Goal: Task Accomplishment & Management: Manage account settings

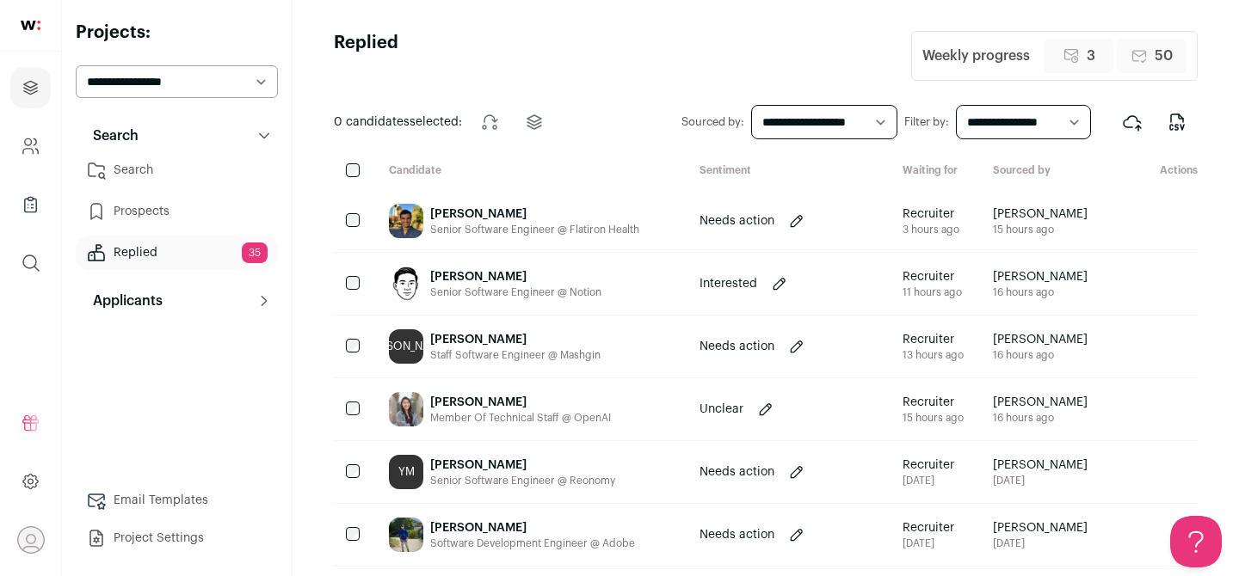
scroll to position [3, 0]
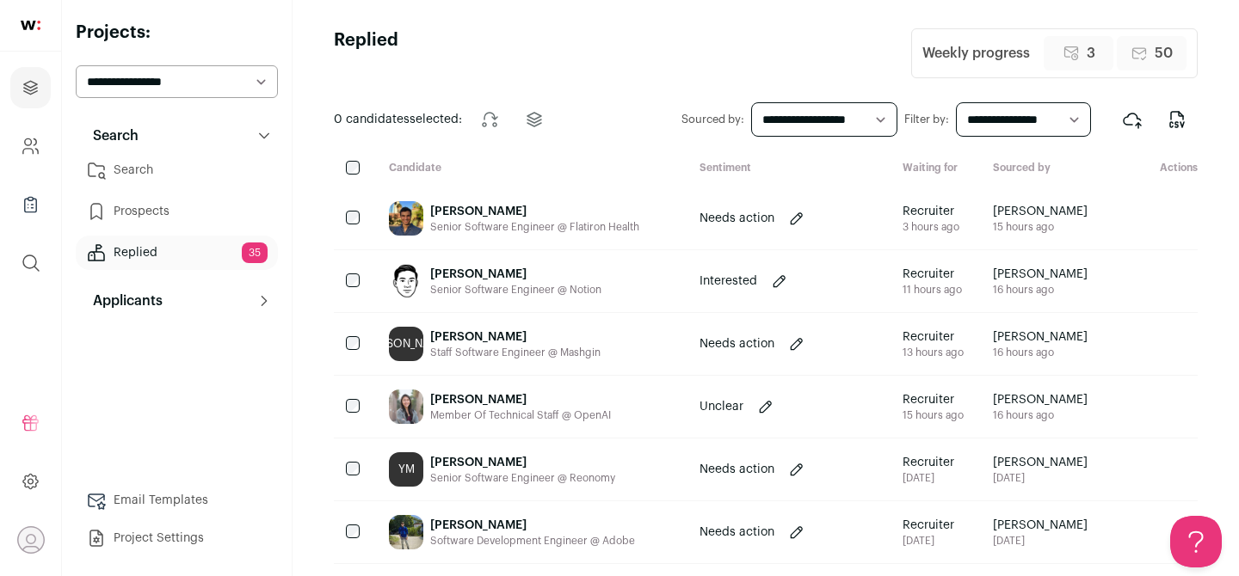
click at [510, 348] on div "Staff Software Engineer @ Mashgin" at bounding box center [515, 353] width 170 height 14
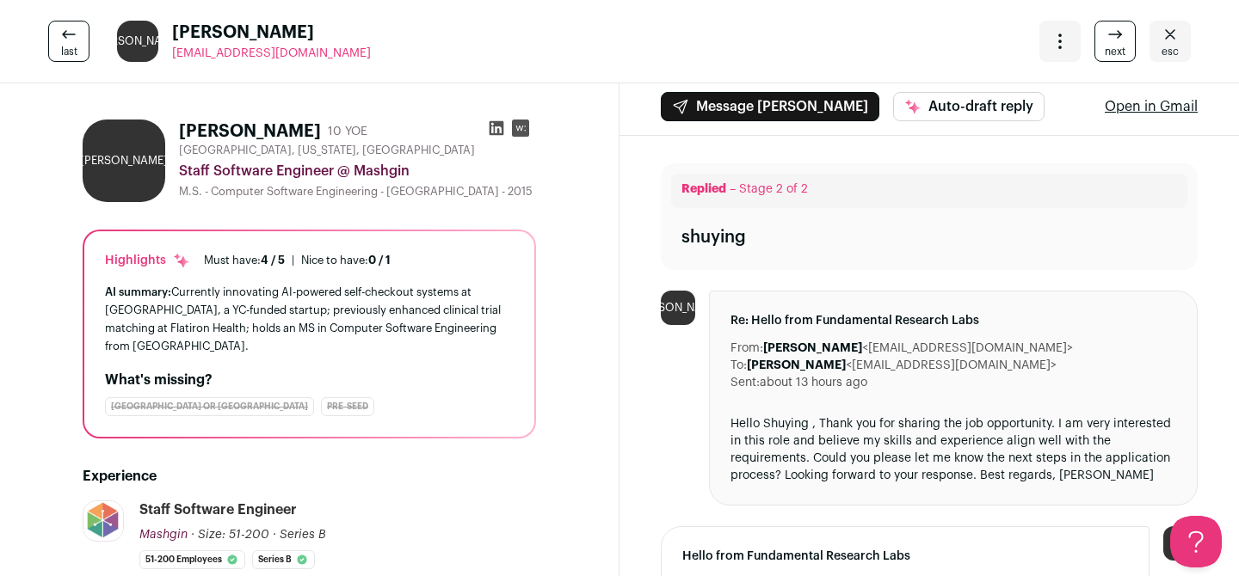
scroll to position [0, 0]
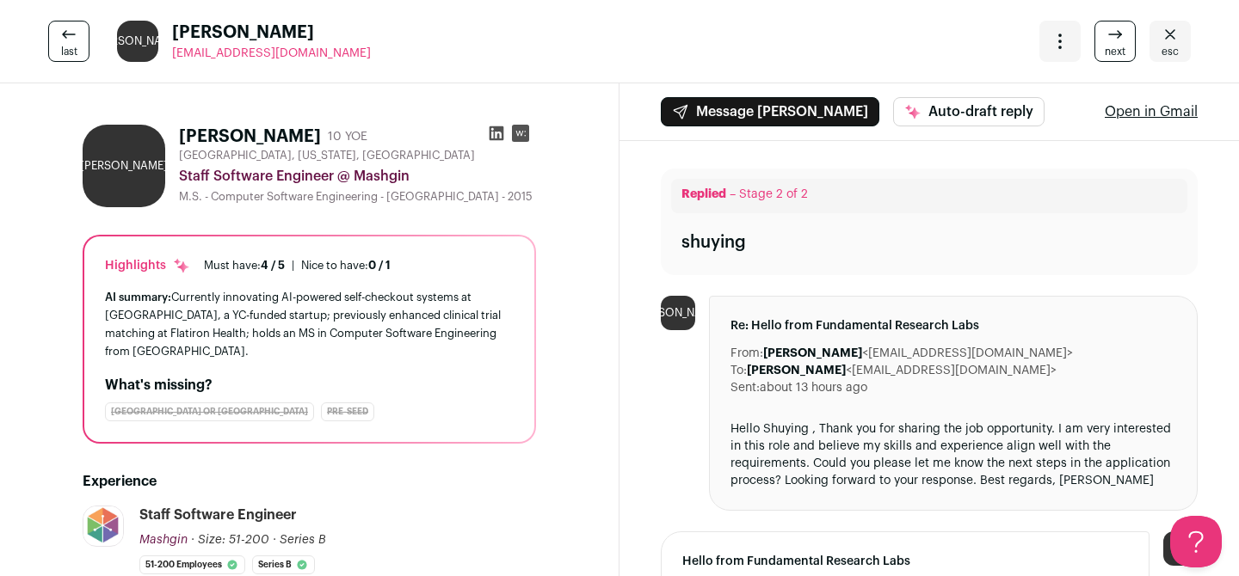
click at [496, 138] on icon at bounding box center [496, 133] width 15 height 15
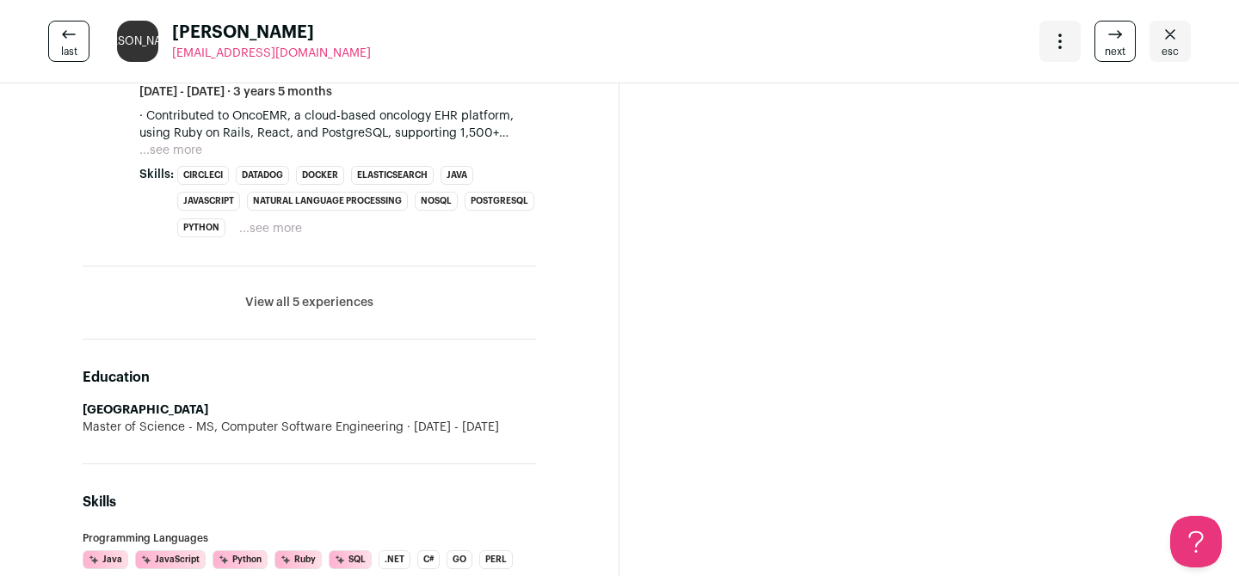
scroll to position [1044, 0]
click at [290, 330] on li "View all 5 experiences View less" at bounding box center [309, 304] width 453 height 73
click at [290, 307] on button "View all 5 experiences" at bounding box center [309, 303] width 128 height 17
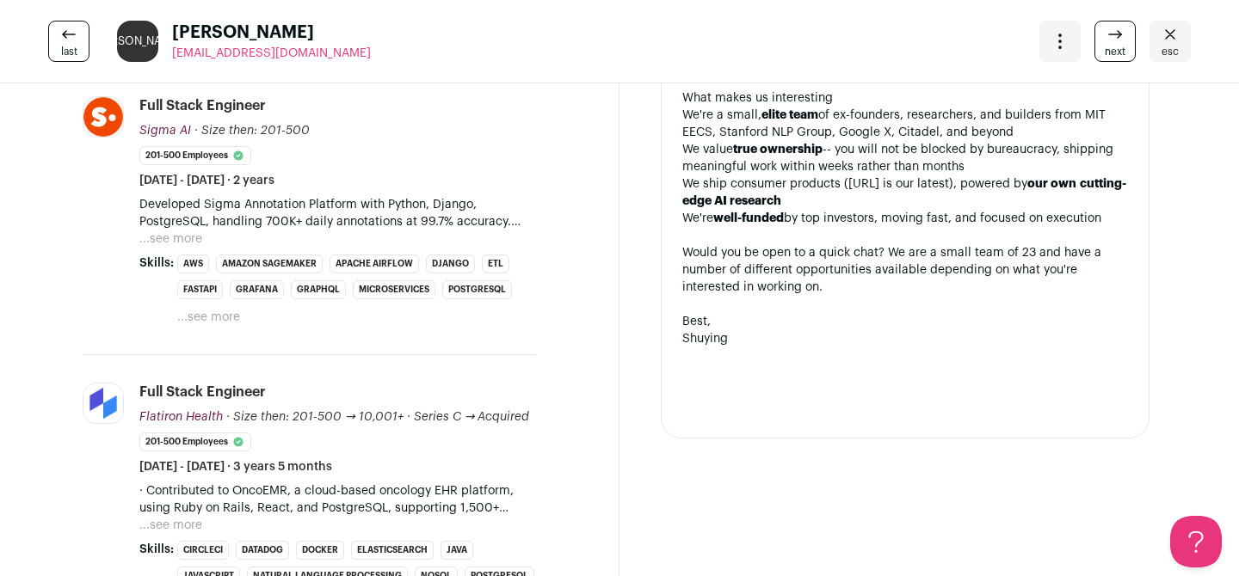
scroll to position [0, 0]
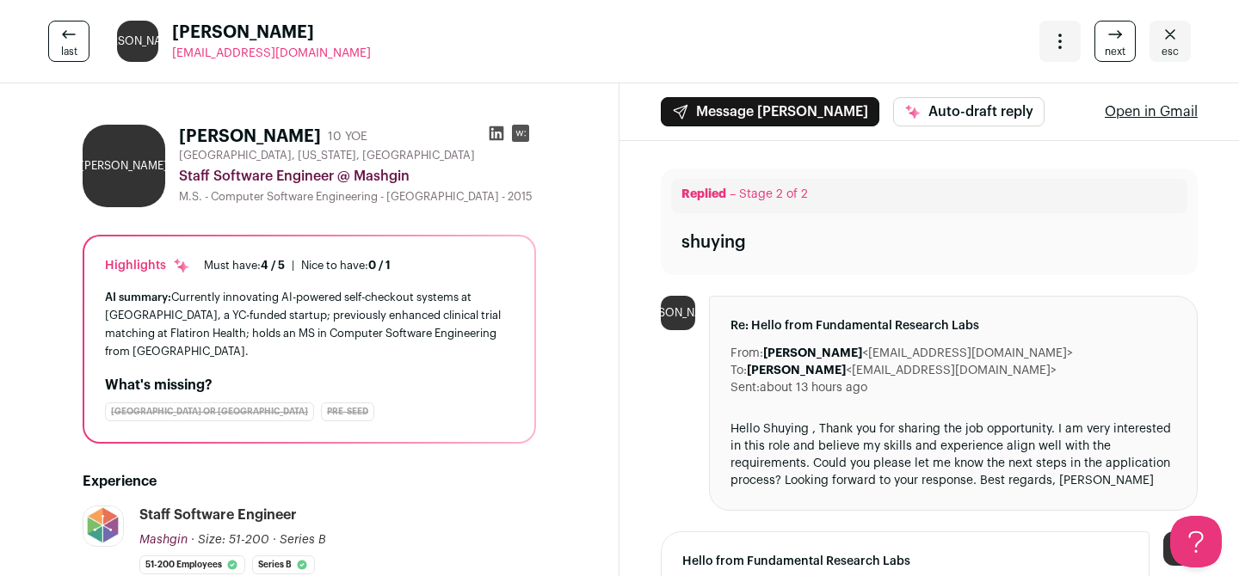
click at [70, 42] on icon at bounding box center [68, 34] width 21 height 21
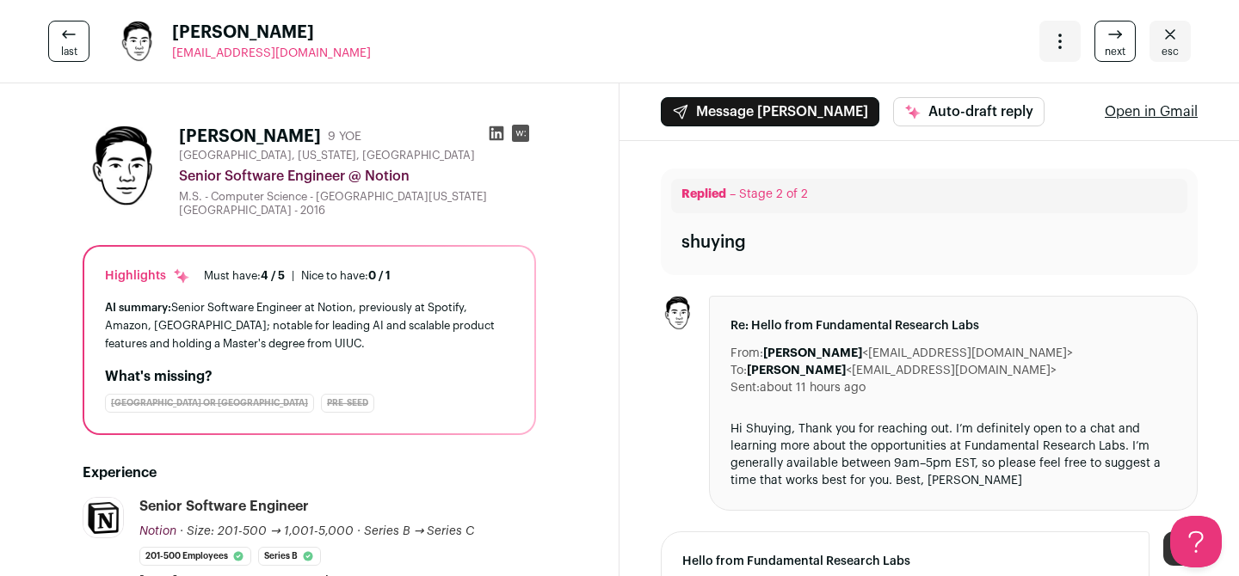
click at [1158, 32] on link "esc" at bounding box center [1169, 41] width 41 height 41
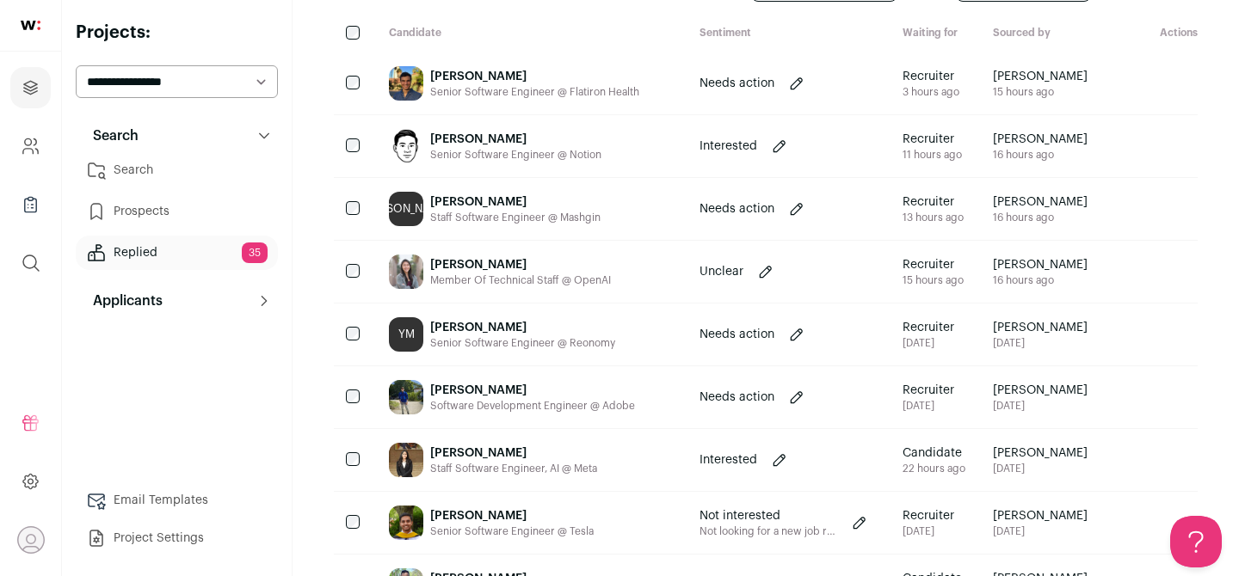
scroll to position [141, 0]
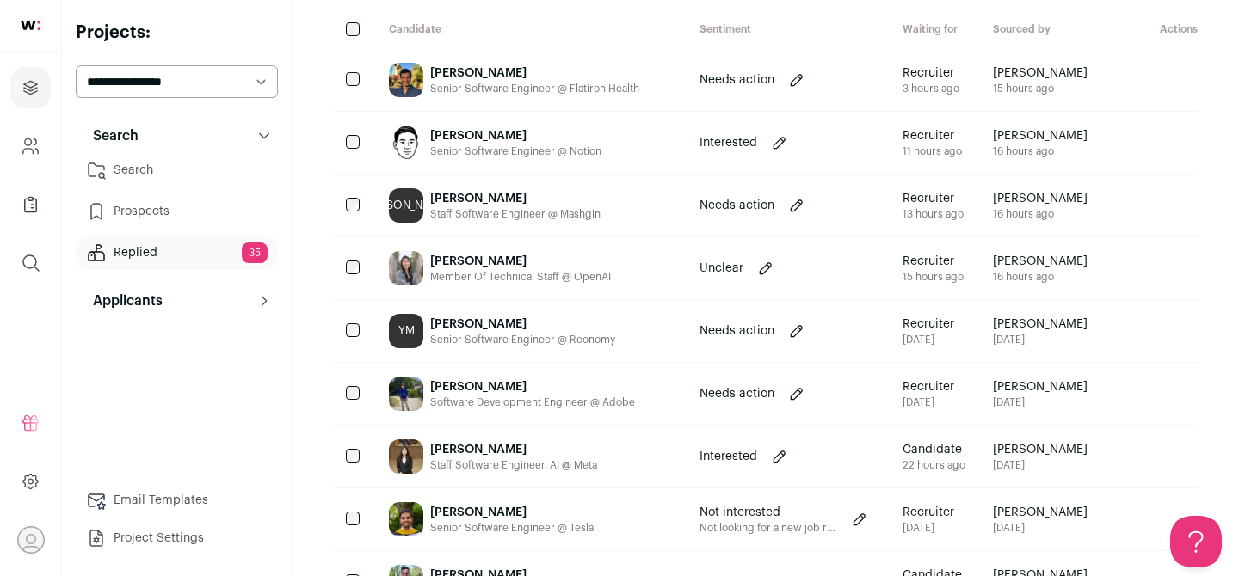
click at [553, 336] on div "Senior Software Engineer @ Reonomy" at bounding box center [522, 340] width 185 height 14
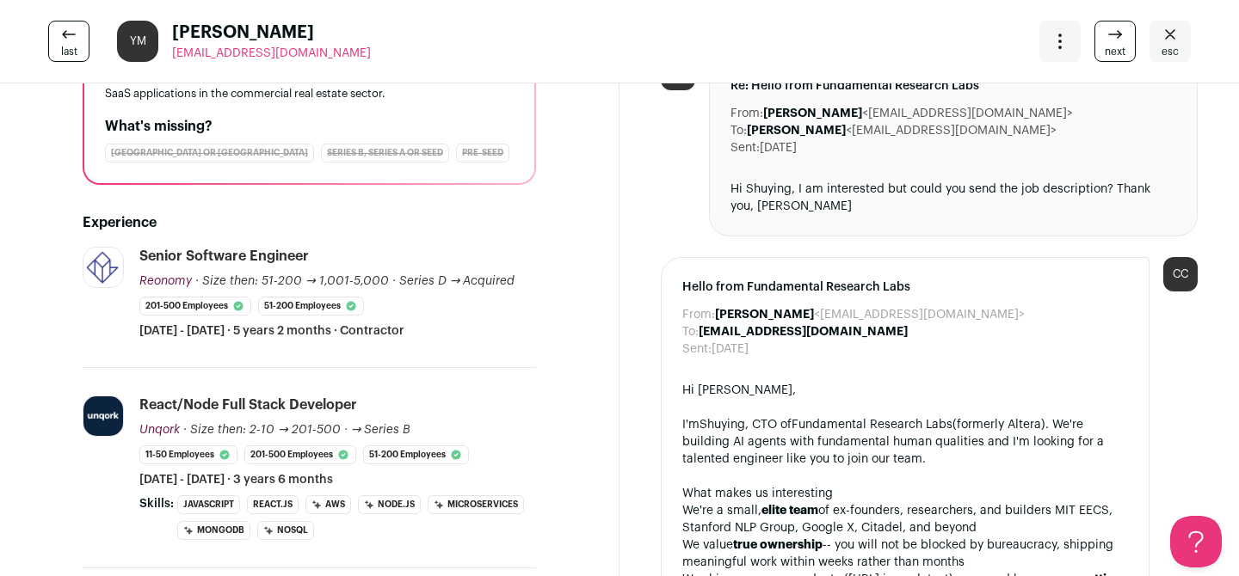
scroll to position [0, 0]
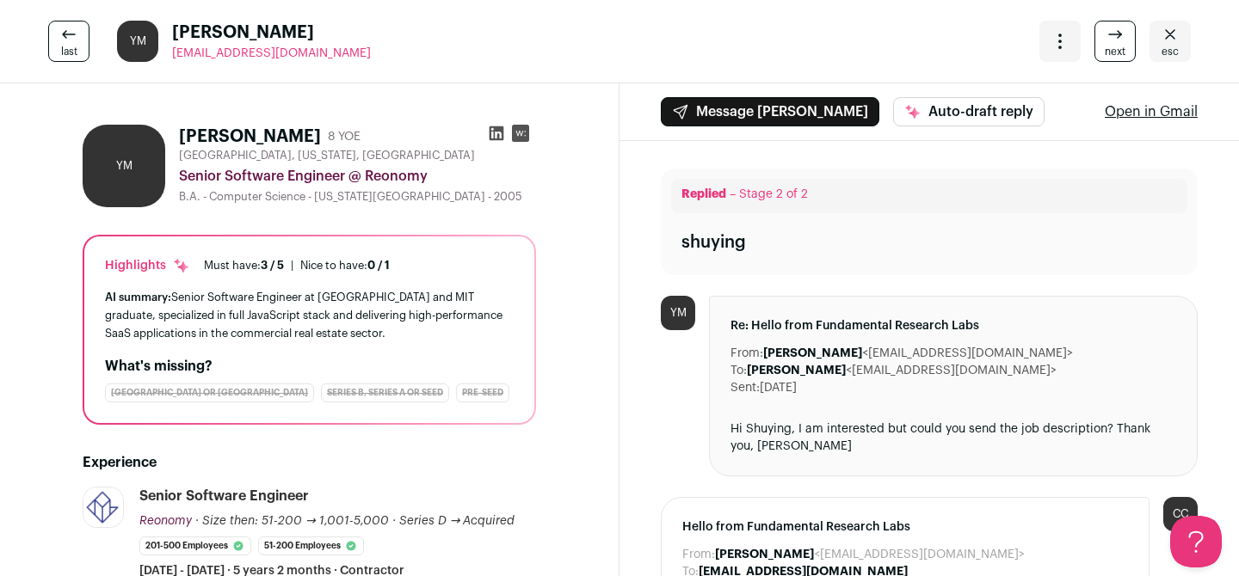
click at [1172, 46] on span "esc" at bounding box center [1169, 52] width 17 height 14
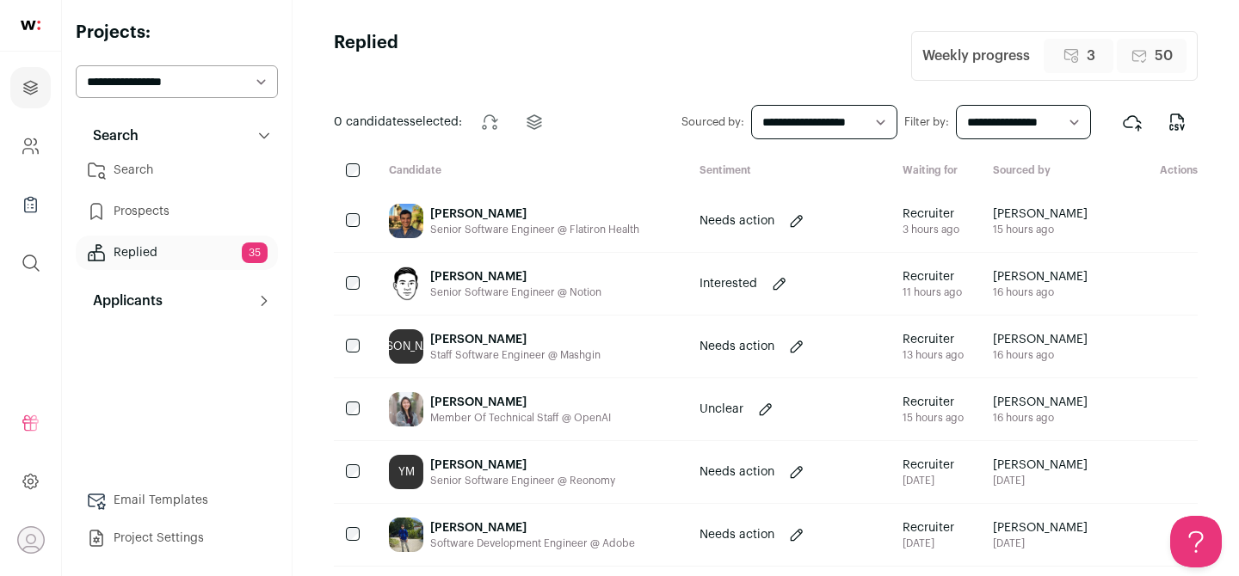
click at [520, 294] on div "Senior Software Engineer @ Notion" at bounding box center [515, 293] width 171 height 14
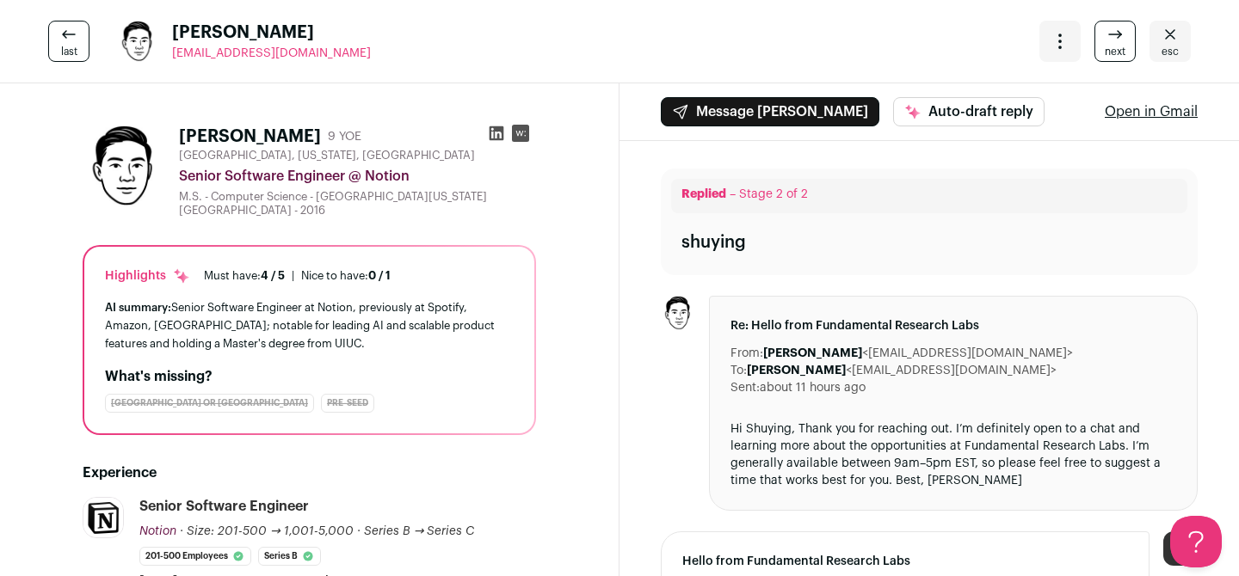
click at [496, 132] on icon at bounding box center [496, 133] width 17 height 17
